Goal: Information Seeking & Learning: Learn about a topic

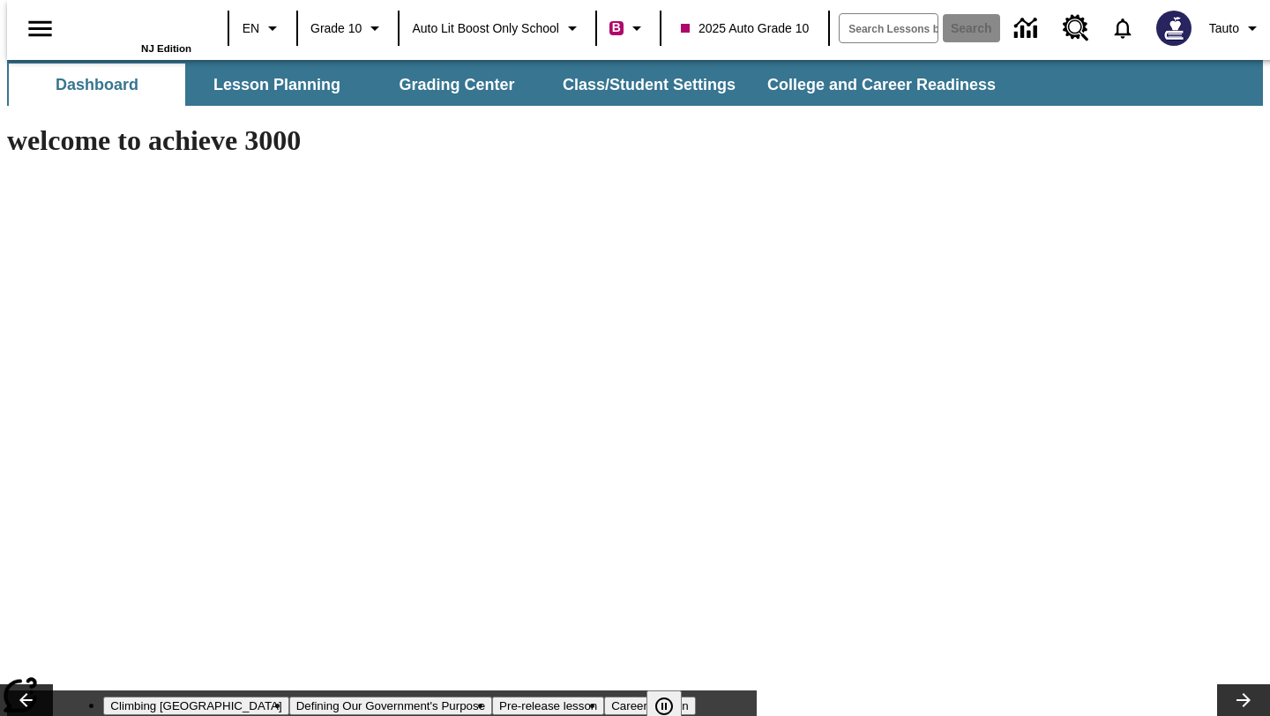
type input "-1"
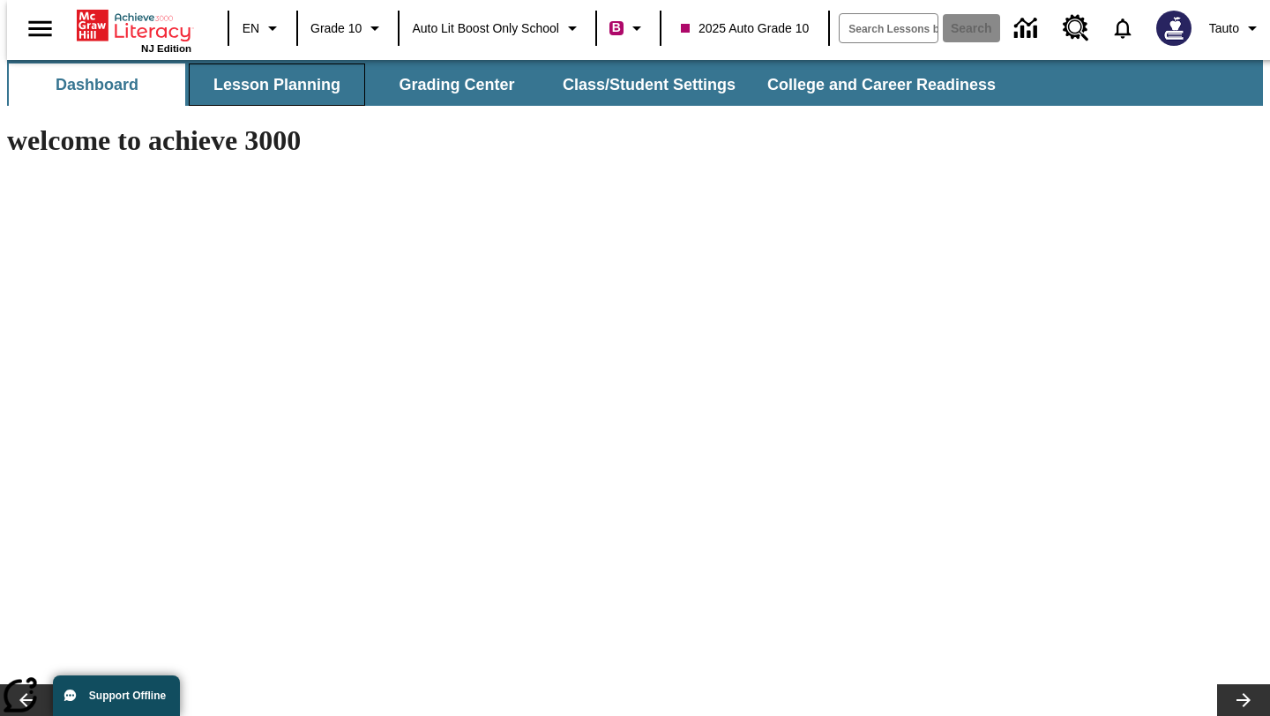
click at [280, 89] on button "Lesson Planning" at bounding box center [277, 84] width 176 height 42
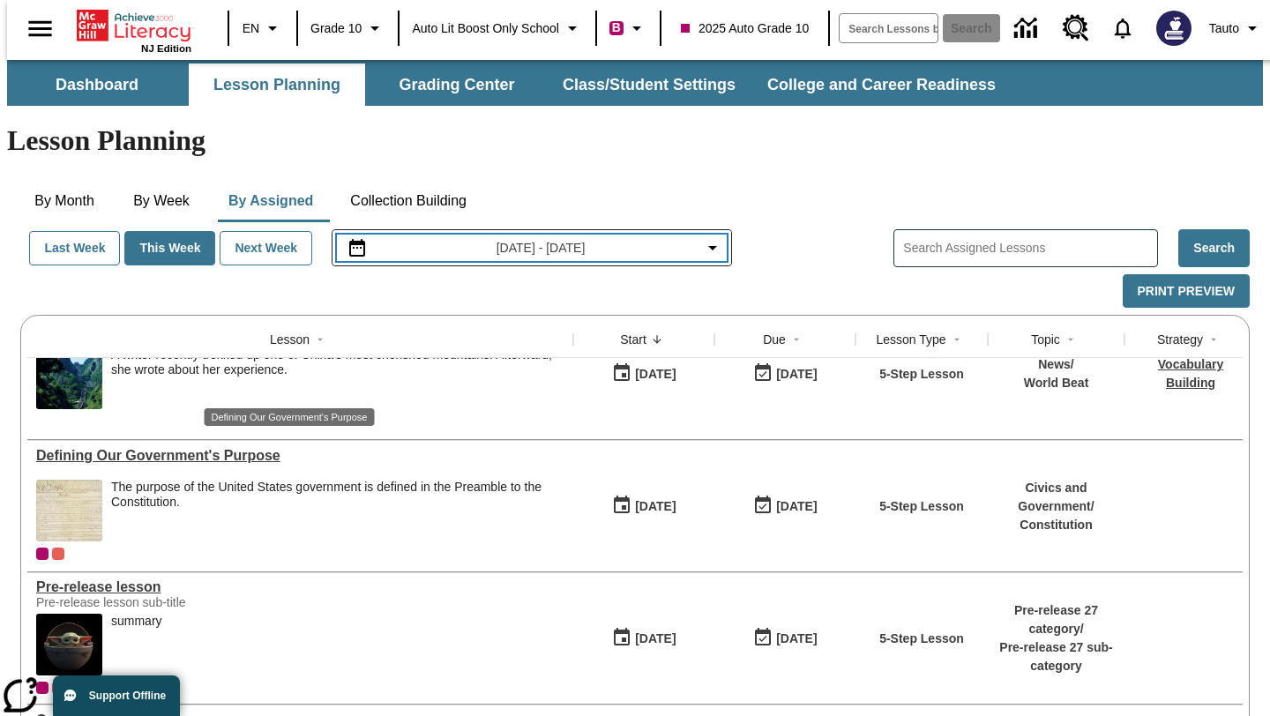
scroll to position [170, 0]
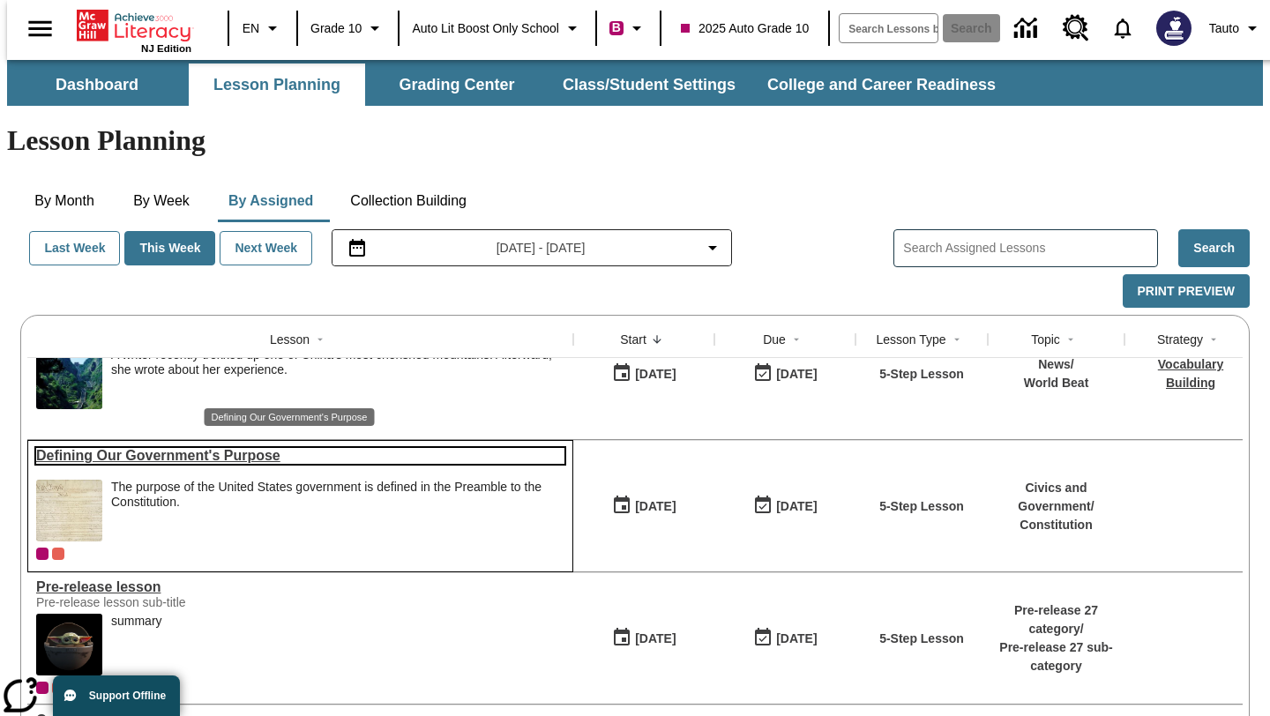
click at [161, 448] on link "Defining Our Government's Purpose" at bounding box center [300, 456] width 528 height 16
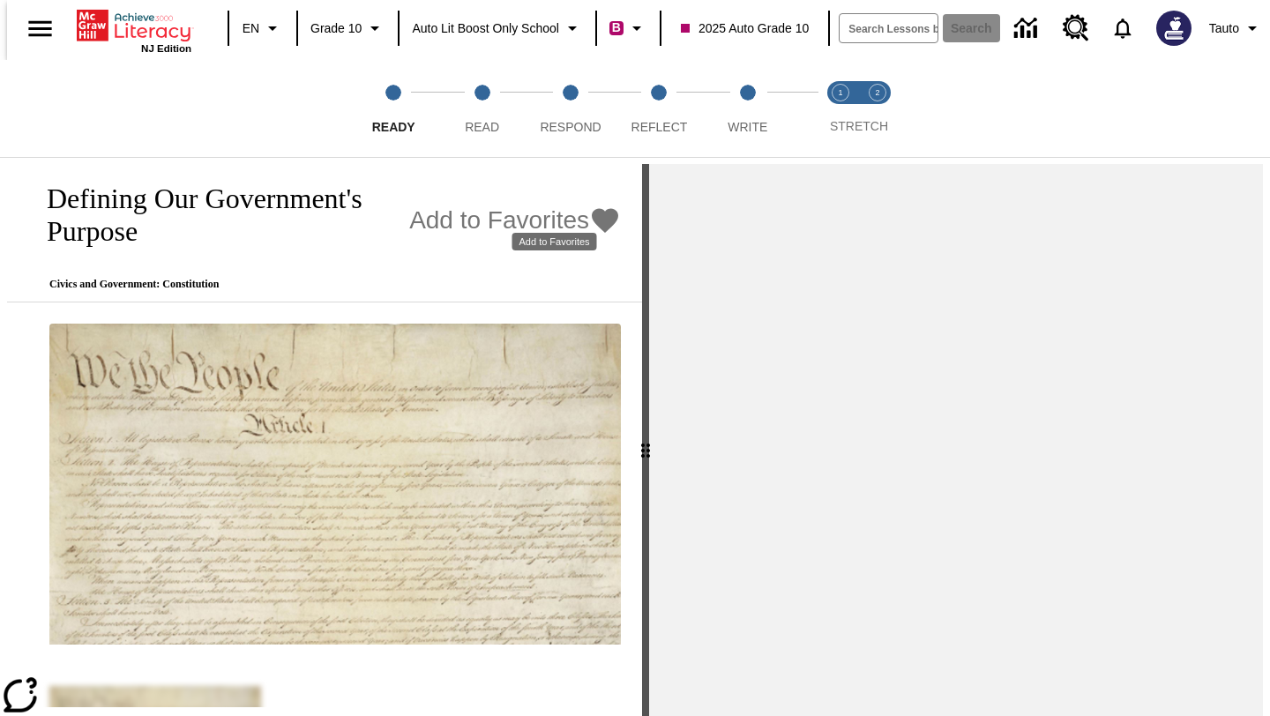
click at [592, 209] on icon "Add to Favorites - Defining Our Government's Purpose" at bounding box center [605, 221] width 26 height 25
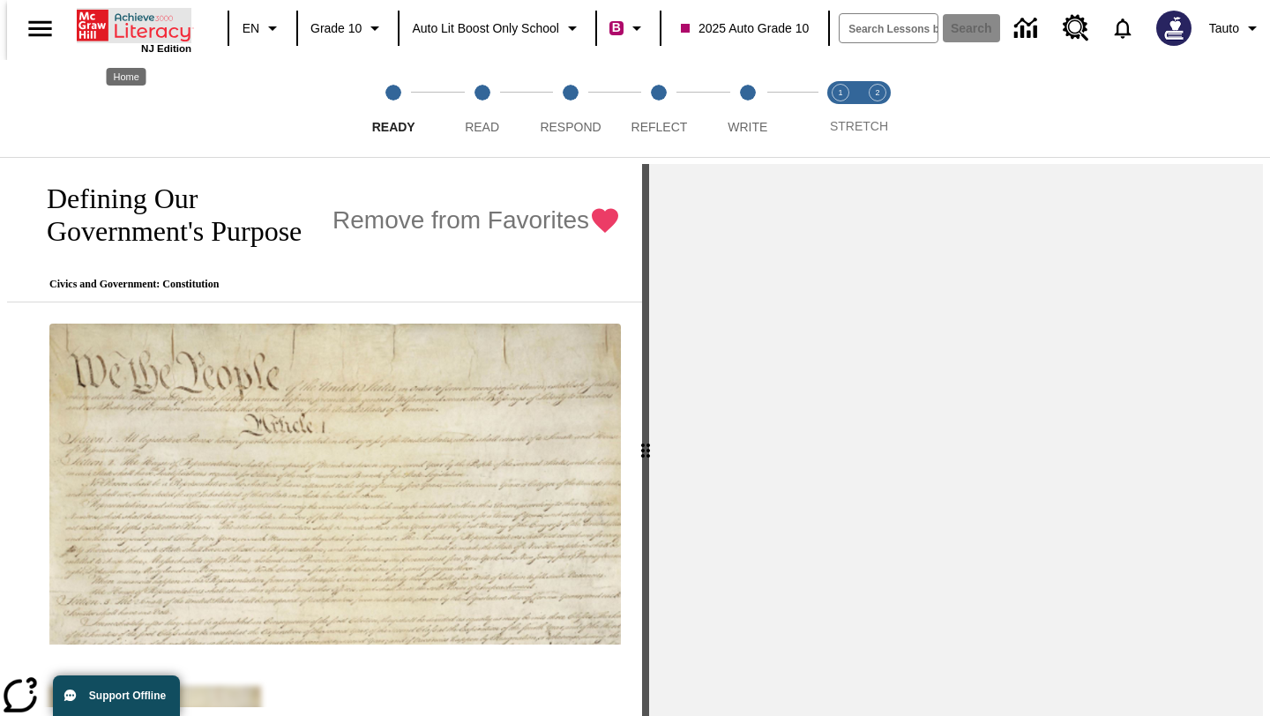
click at [93, 33] on icon "Home" at bounding box center [93, 26] width 32 height 32
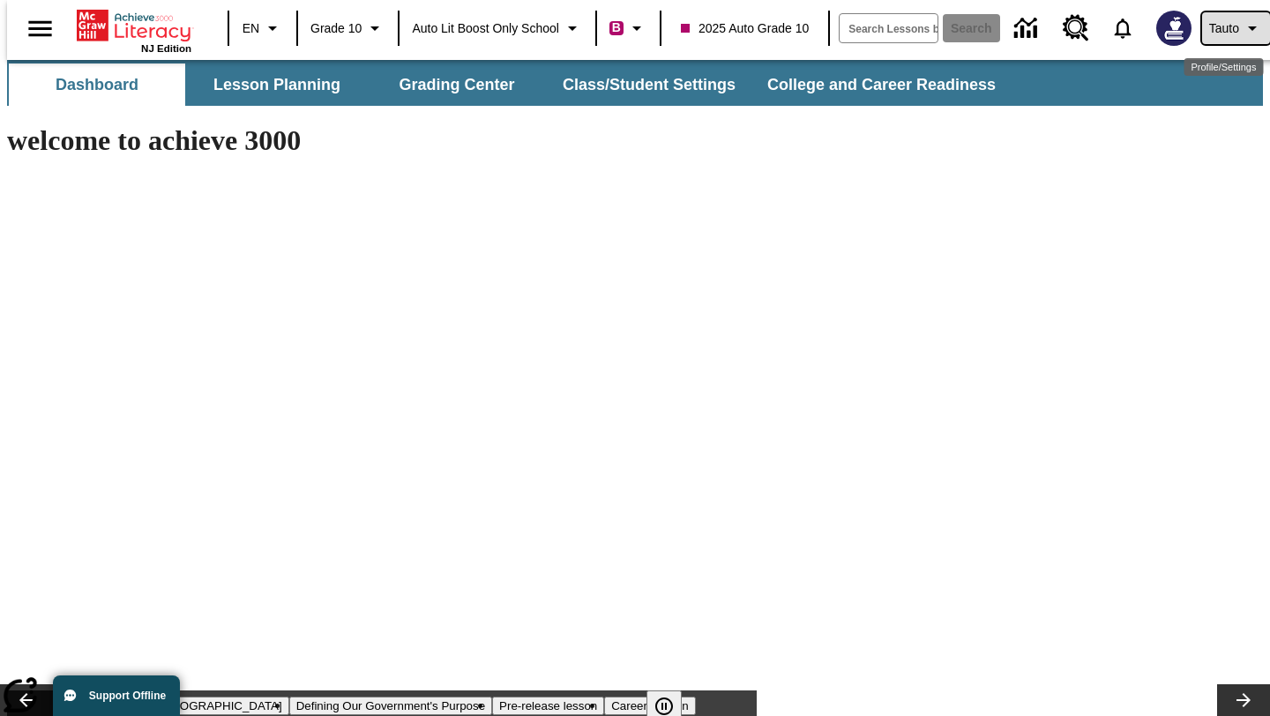
click at [1209, 34] on span "Tauto" at bounding box center [1224, 28] width 30 height 19
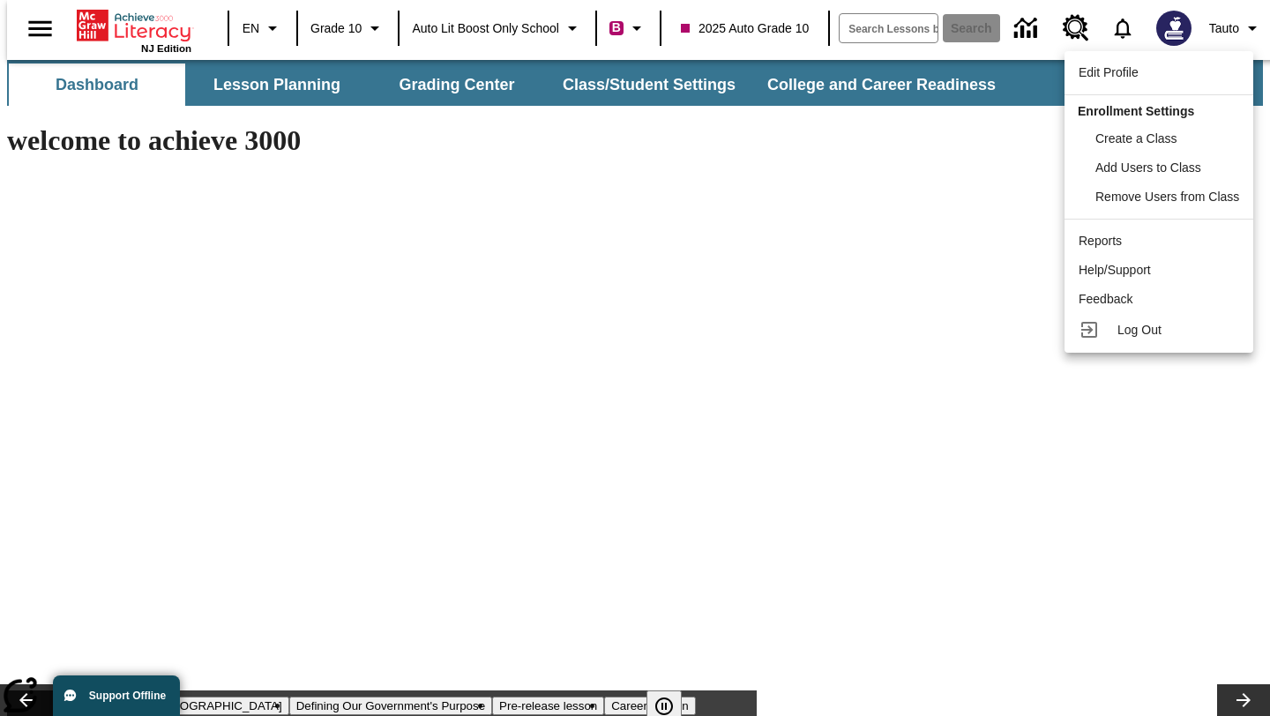
click at [1023, 117] on div at bounding box center [635, 358] width 1270 height 716
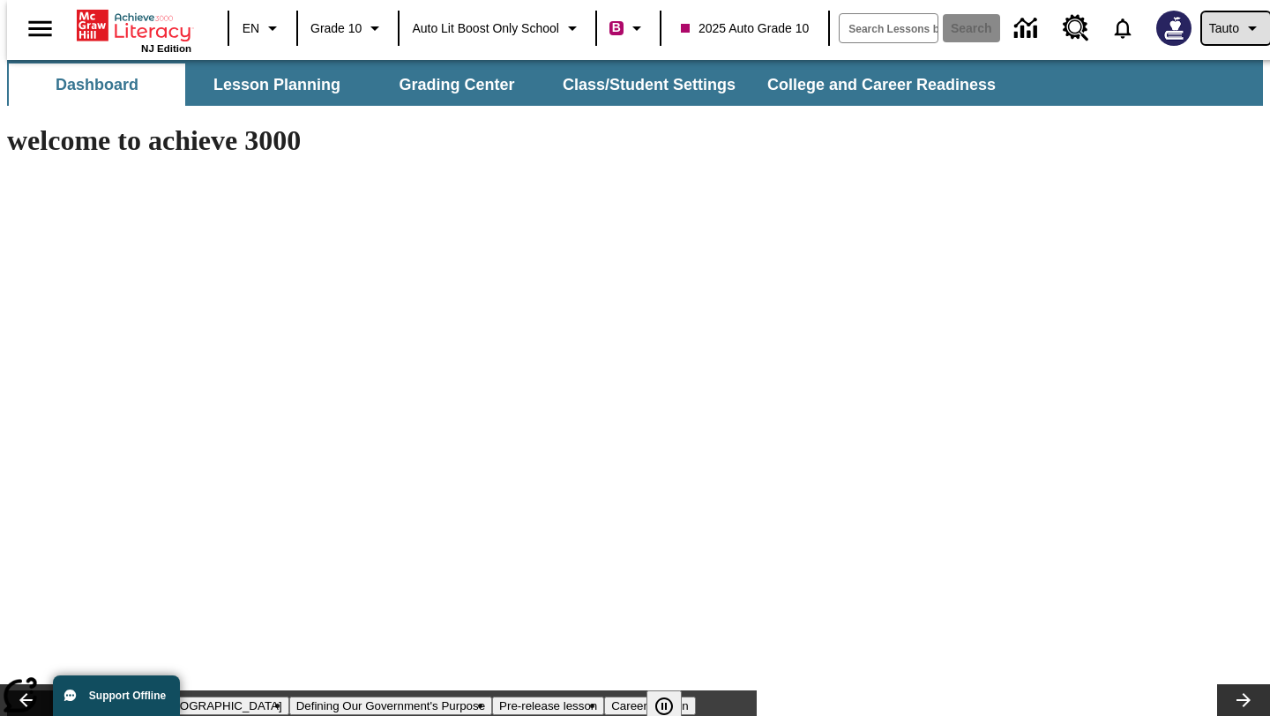
scroll to position [316, 0]
